Goal: Task Accomplishment & Management: Manage account settings

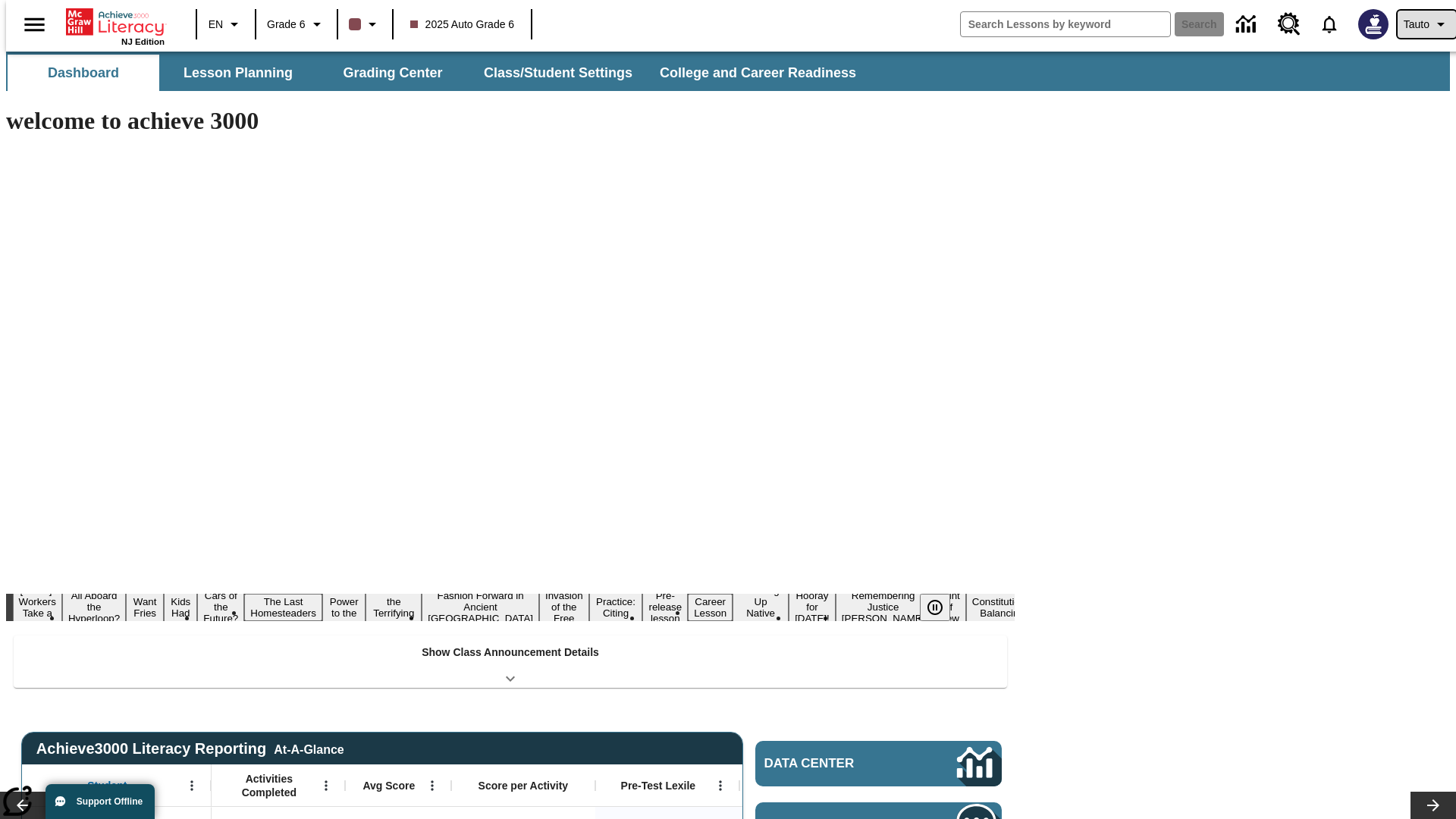
click at [1419, 24] on span "Tauto" at bounding box center [1416, 25] width 26 height 16
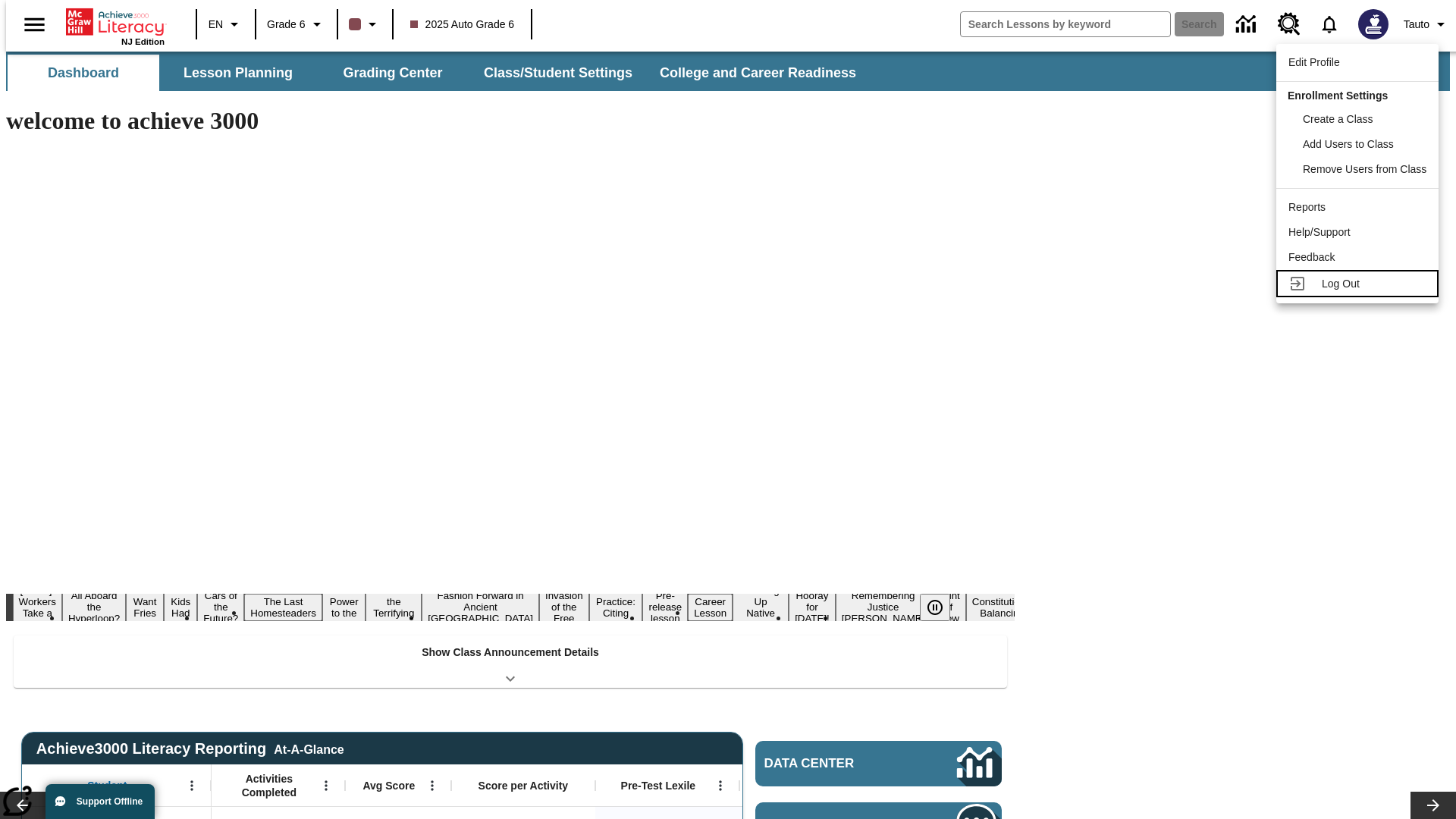
click at [1359, 284] on span "Log Out" at bounding box center [1341, 283] width 38 height 12
